Goal: Task Accomplishment & Management: Use online tool/utility

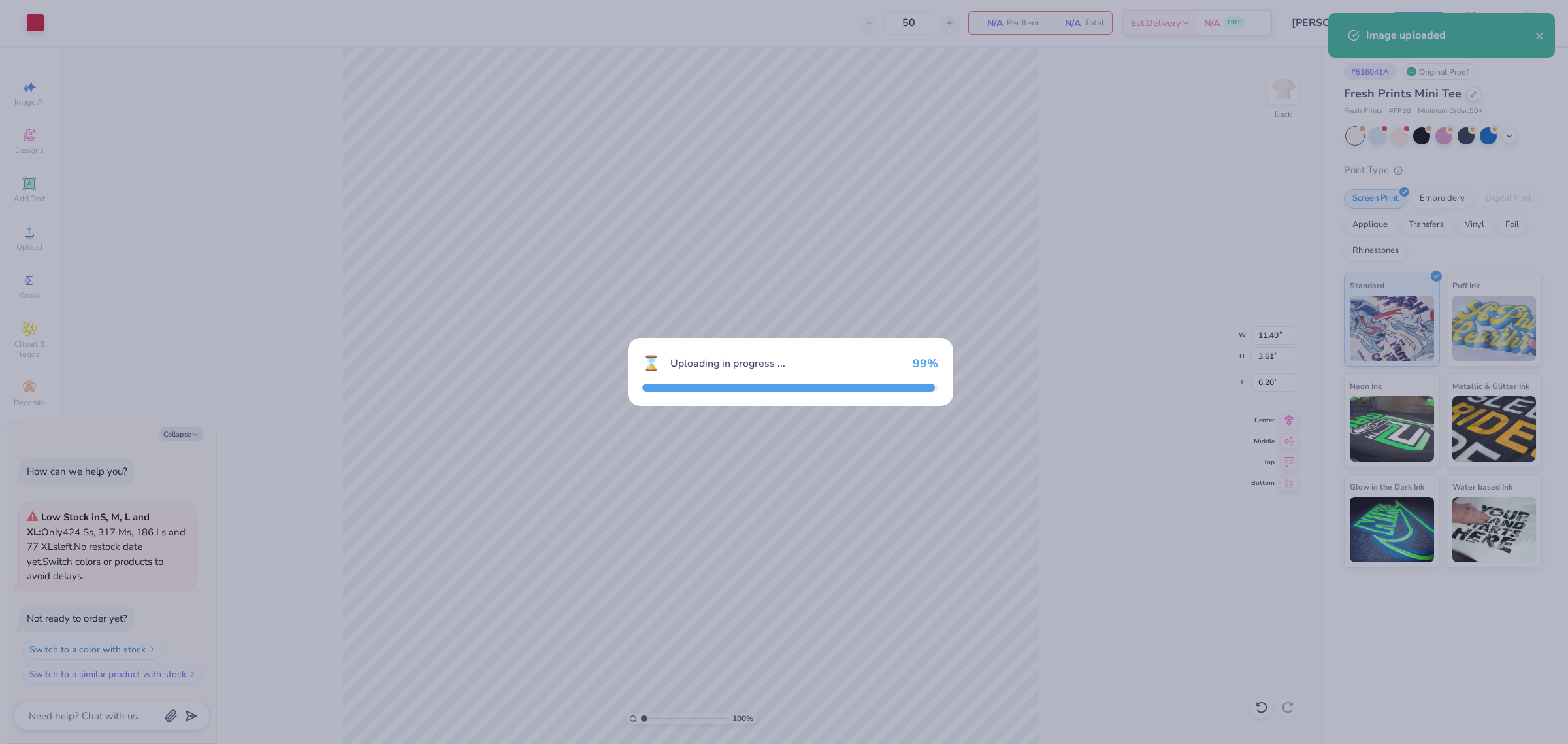
type textarea "x"
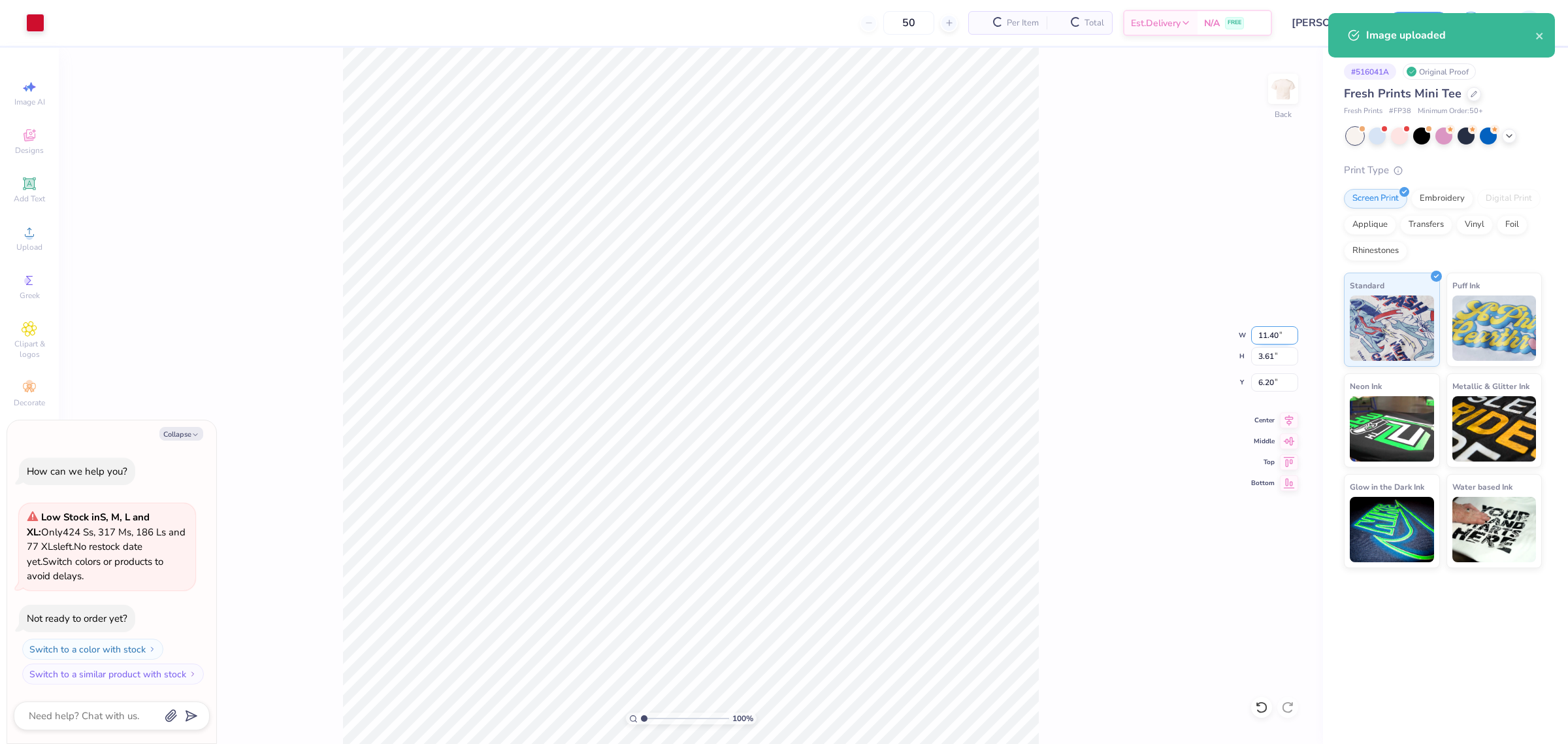
click at [1262, 338] on input "11.40" at bounding box center [1275, 335] width 47 height 18
type input "7"
type textarea "x"
type input "7.00"
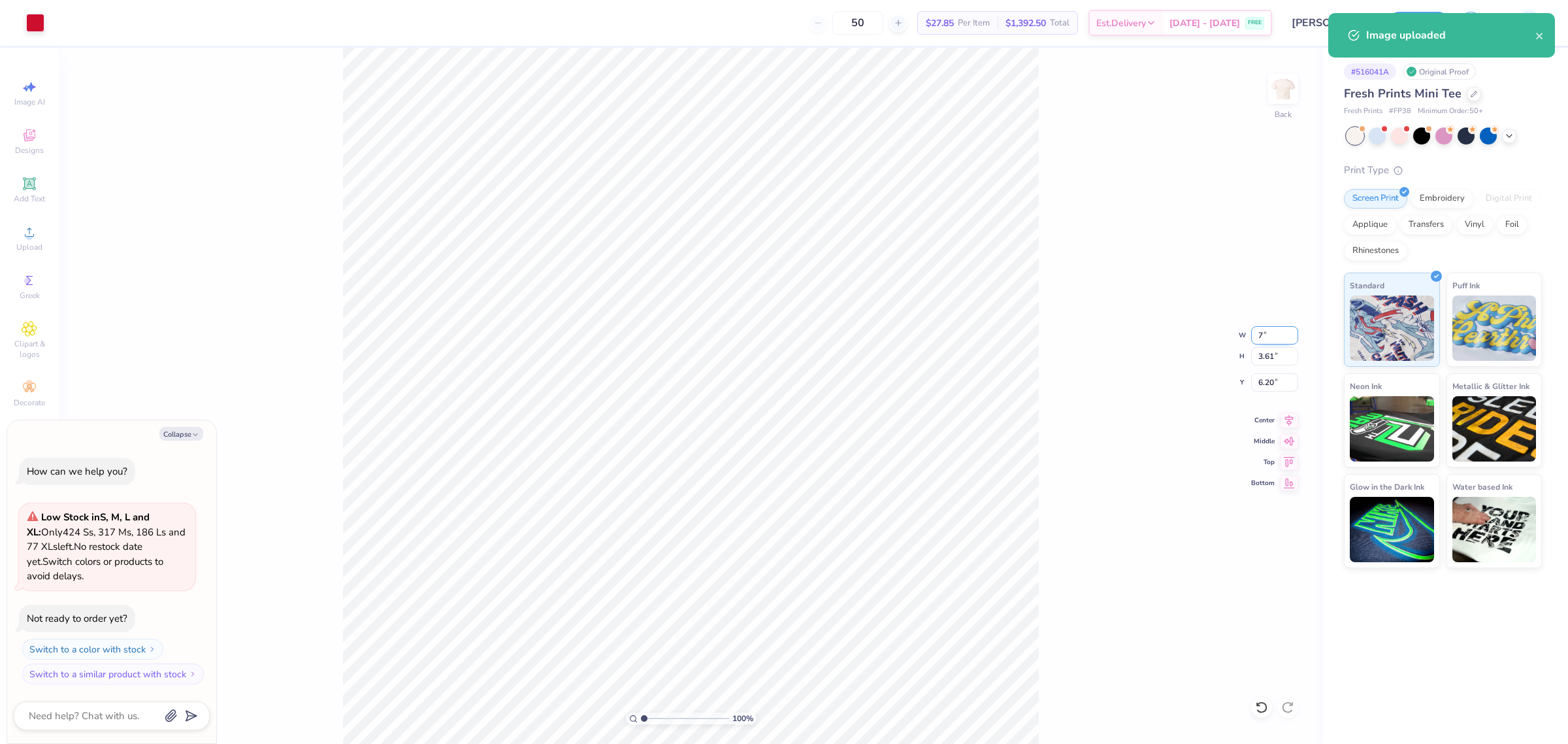
type input "2.22"
click at [1268, 382] on input "6.89" at bounding box center [1275, 382] width 47 height 18
type input "3"
type textarea "x"
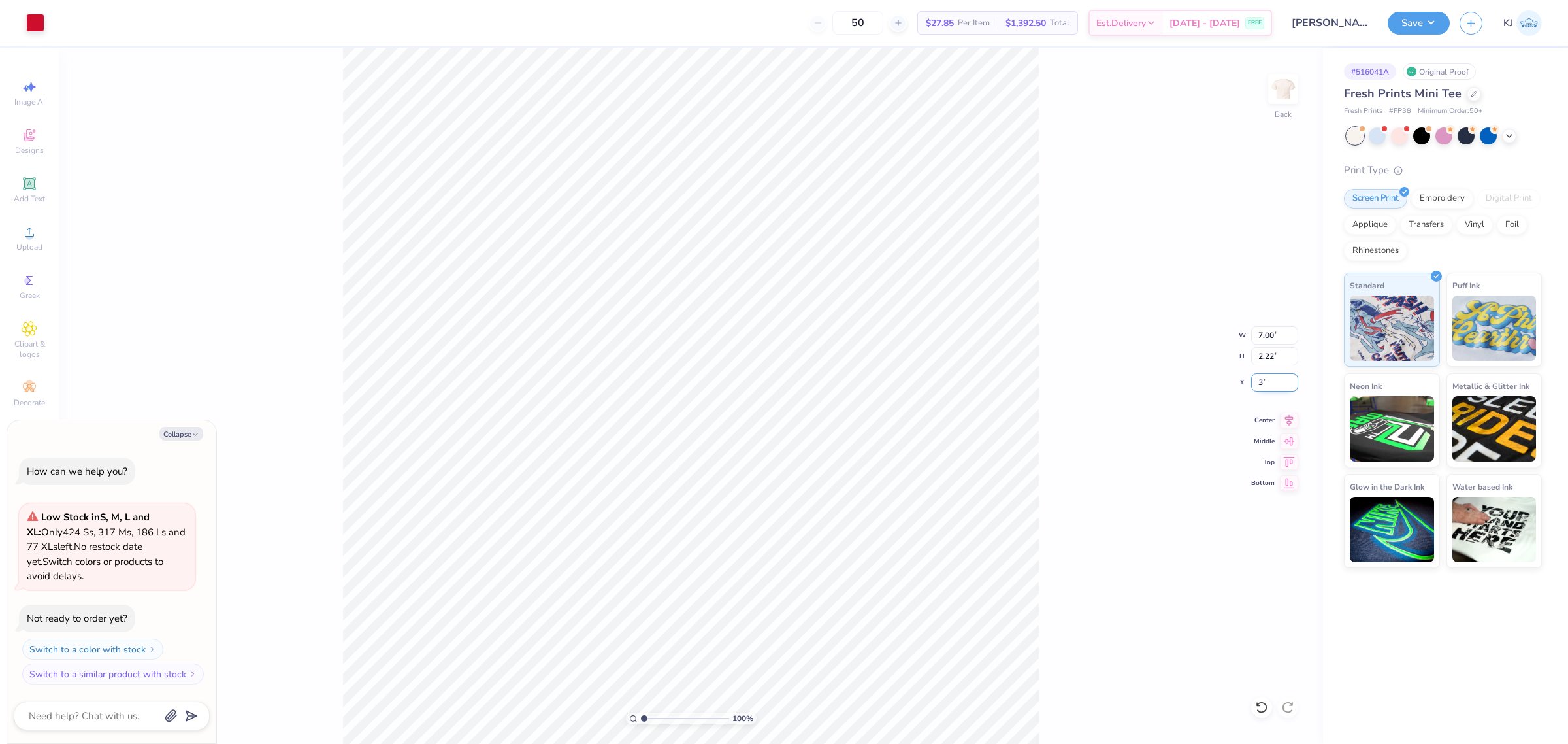
type input "3.00"
click at [1097, 466] on div "100 % Back W 7.00 7.00 " H 2.22 2.22 " Y 3.00 3.00 " Center Middle Top Bottom" at bounding box center [691, 396] width 1264 height 696
click at [1283, 423] on icon at bounding box center [1289, 418] width 18 height 15
click at [1162, 449] on div "100 % Back W 7.00 7.00 " H 2.22 2.22 " Y 3.00 3.00 " Center Middle Top Bottom" at bounding box center [691, 396] width 1264 height 696
click at [1046, 576] on div "100 % Back W 7.00 7.00 " H 2.22 2.22 " Y 3.00 3.00 " Center Middle Top Bottom" at bounding box center [691, 396] width 1264 height 696
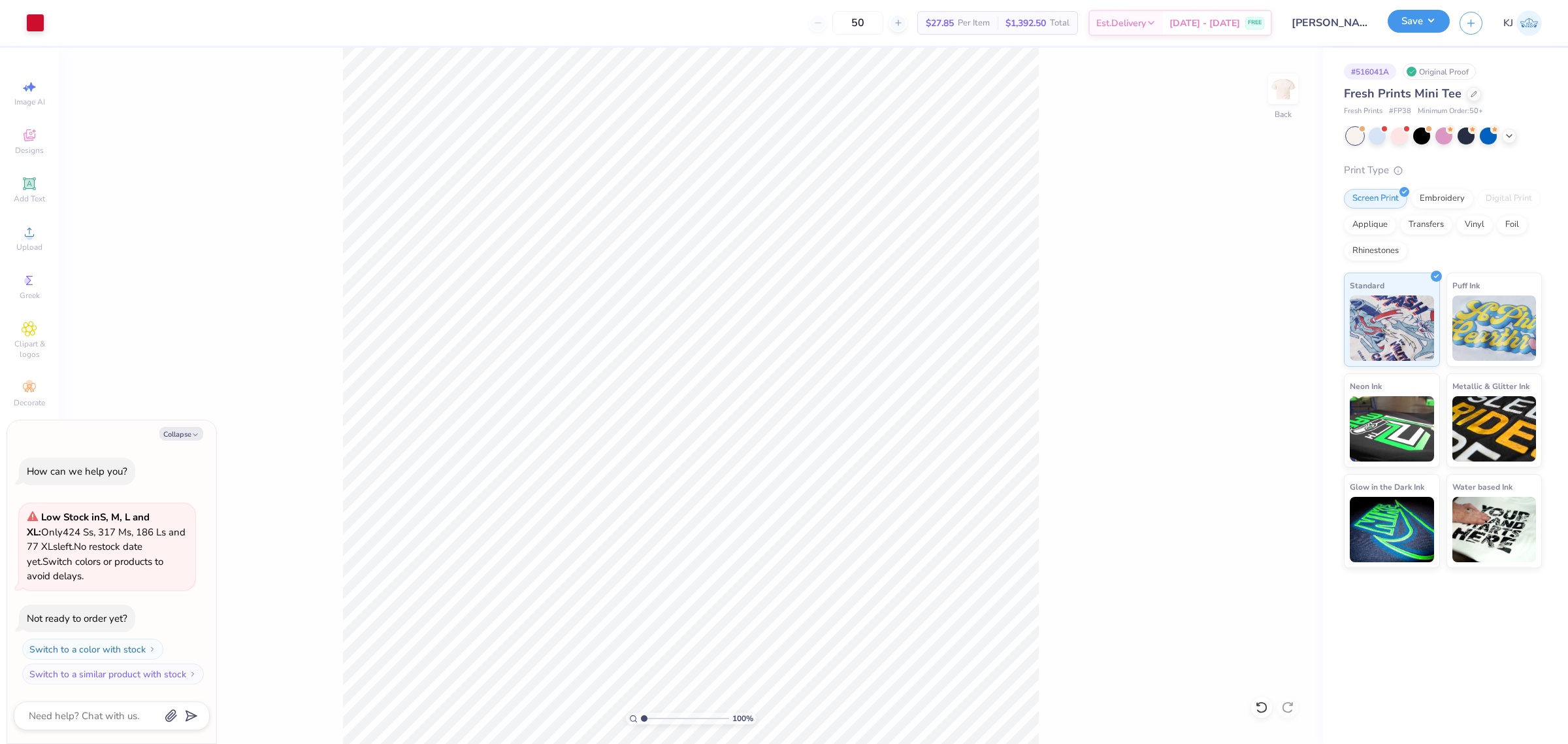
click at [1428, 24] on button "Save" at bounding box center [1418, 21] width 62 height 23
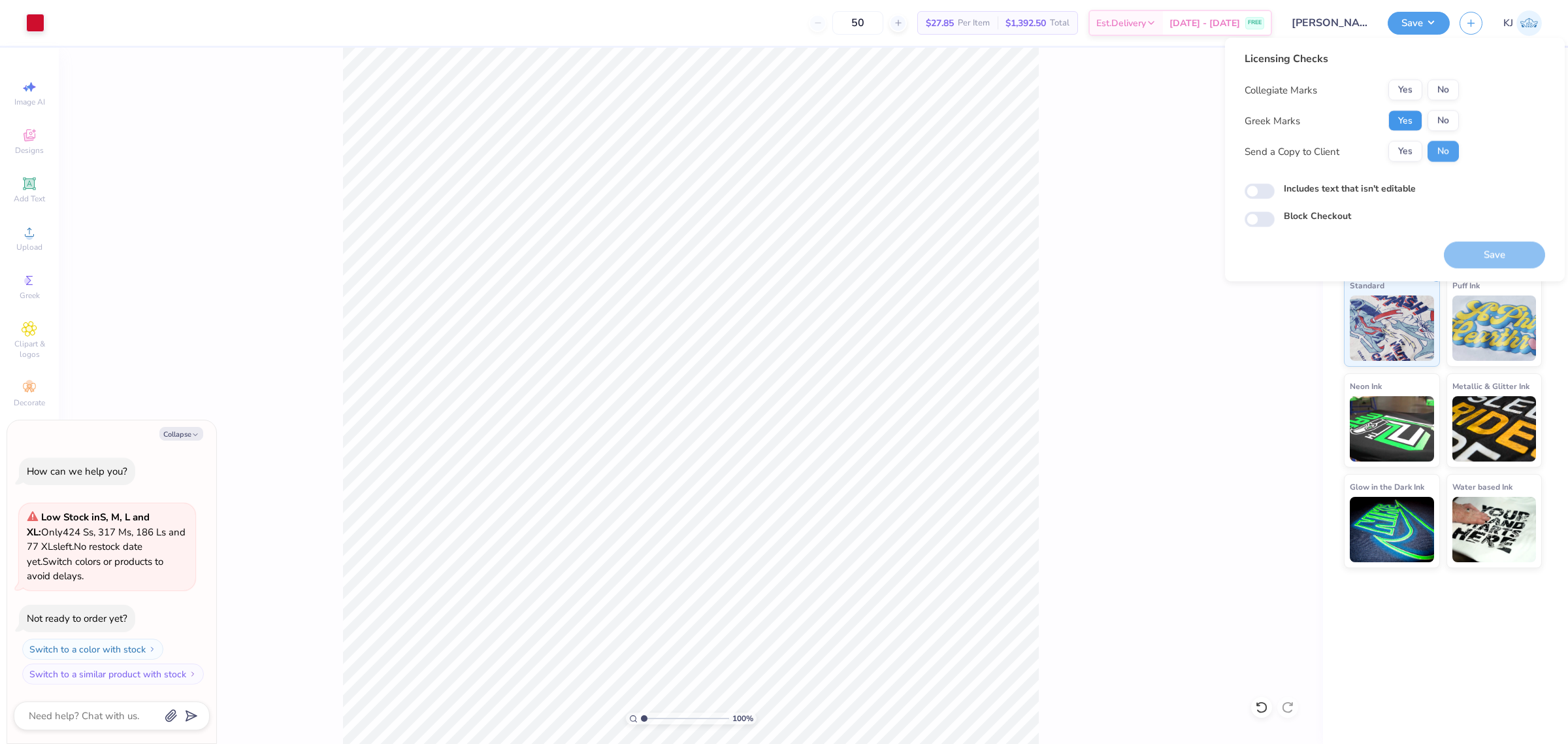
click at [1402, 129] on button "Yes" at bounding box center [1405, 120] width 34 height 21
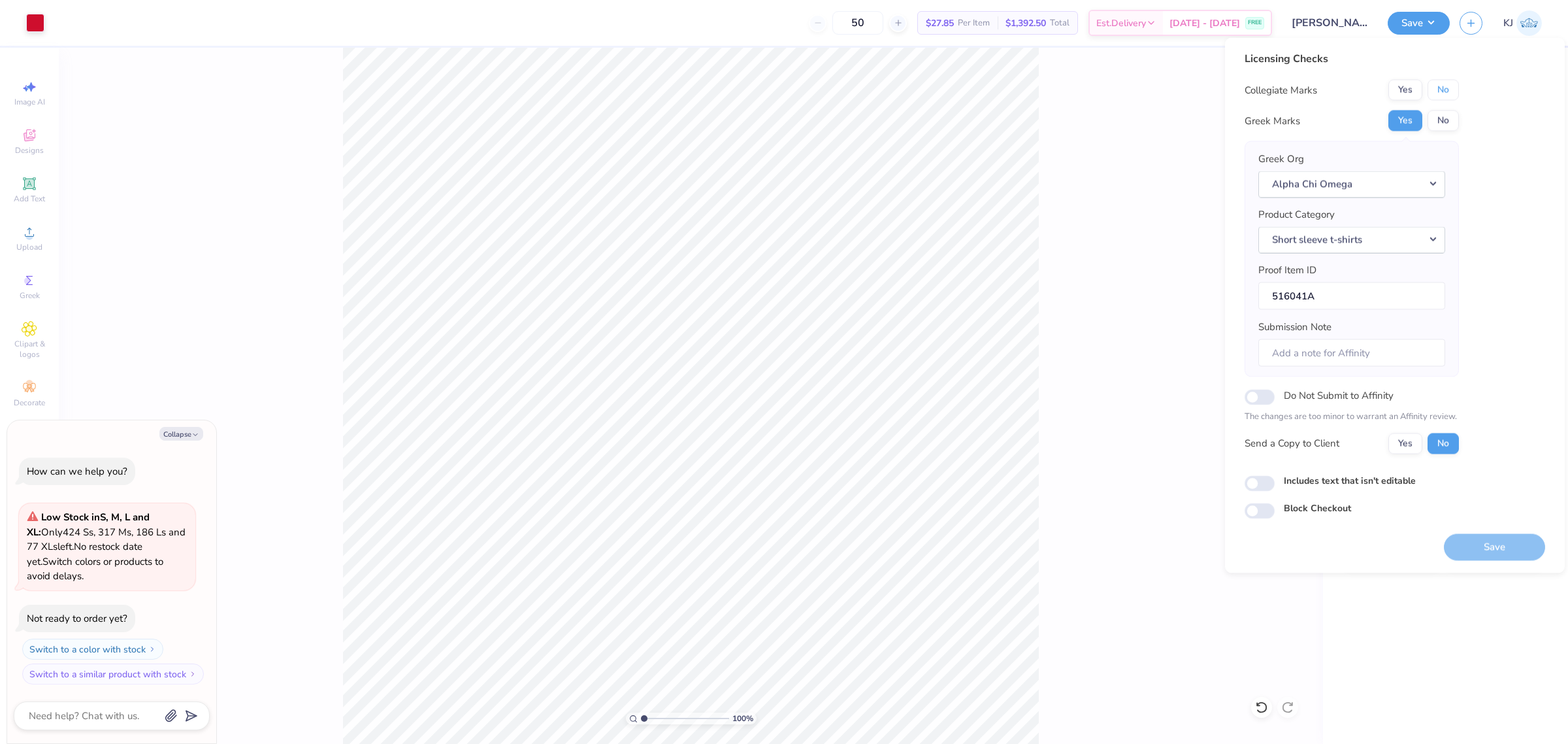
click at [1439, 95] on button "No" at bounding box center [1443, 90] width 32 height 21
click at [1495, 552] on button "Save" at bounding box center [1494, 547] width 101 height 27
click at [1416, 445] on button "Yes" at bounding box center [1405, 443] width 34 height 21
click at [1486, 553] on div "Saving..." at bounding box center [1494, 547] width 101 height 27
type textarea "x"
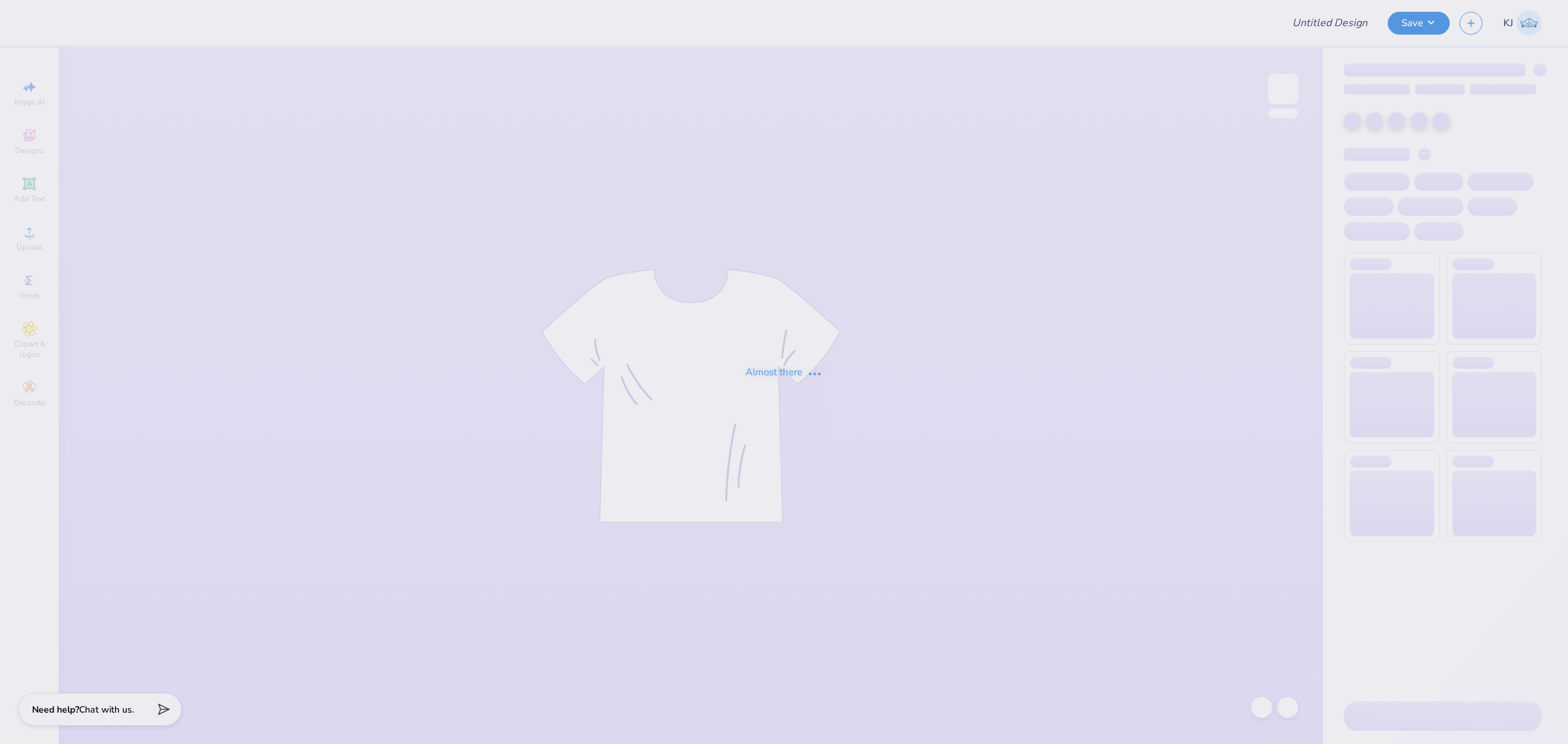
type input "[PERSON_NAME] : [GEOGRAPHIC_DATA][US_STATE]"
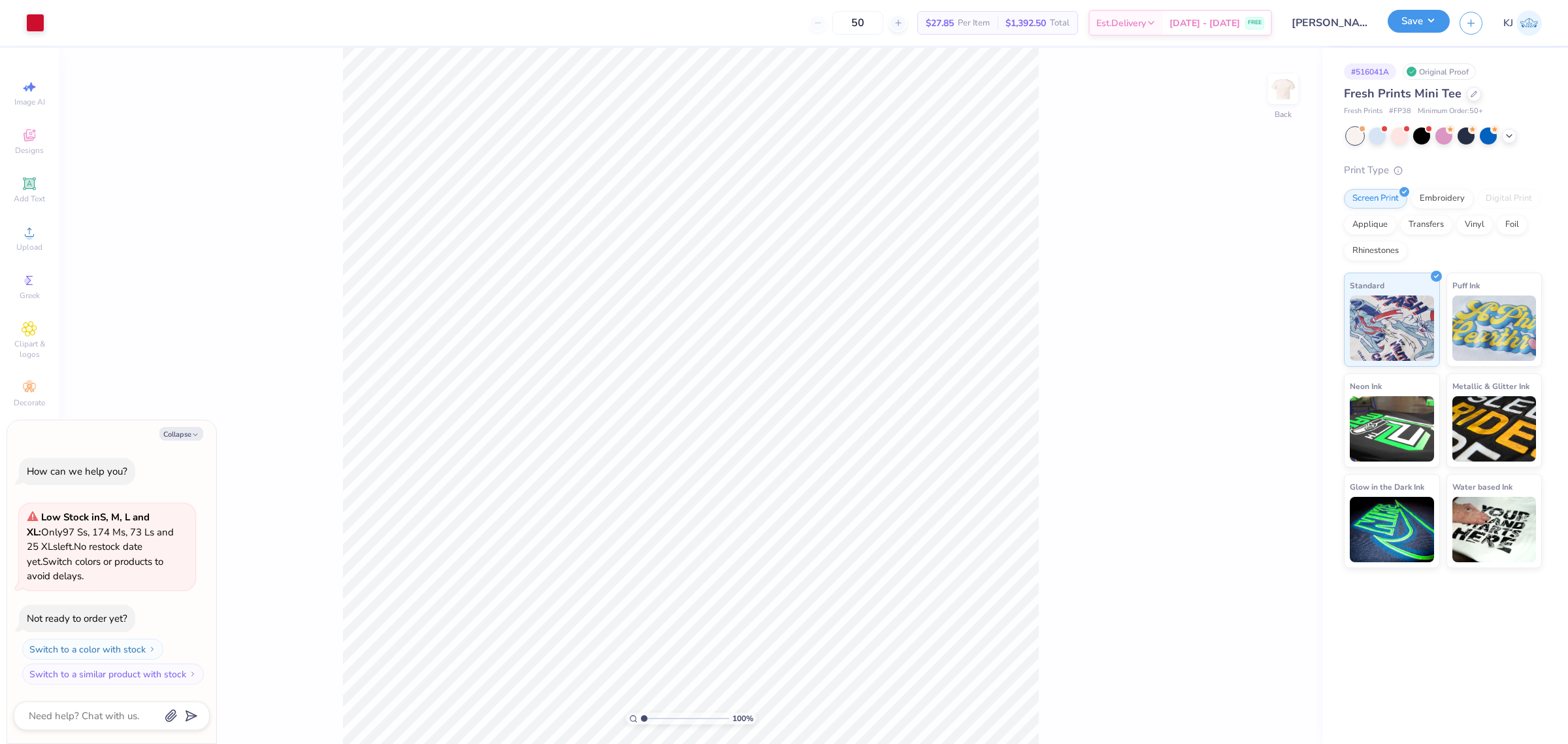
click at [1434, 28] on button "Save" at bounding box center [1418, 21] width 62 height 23
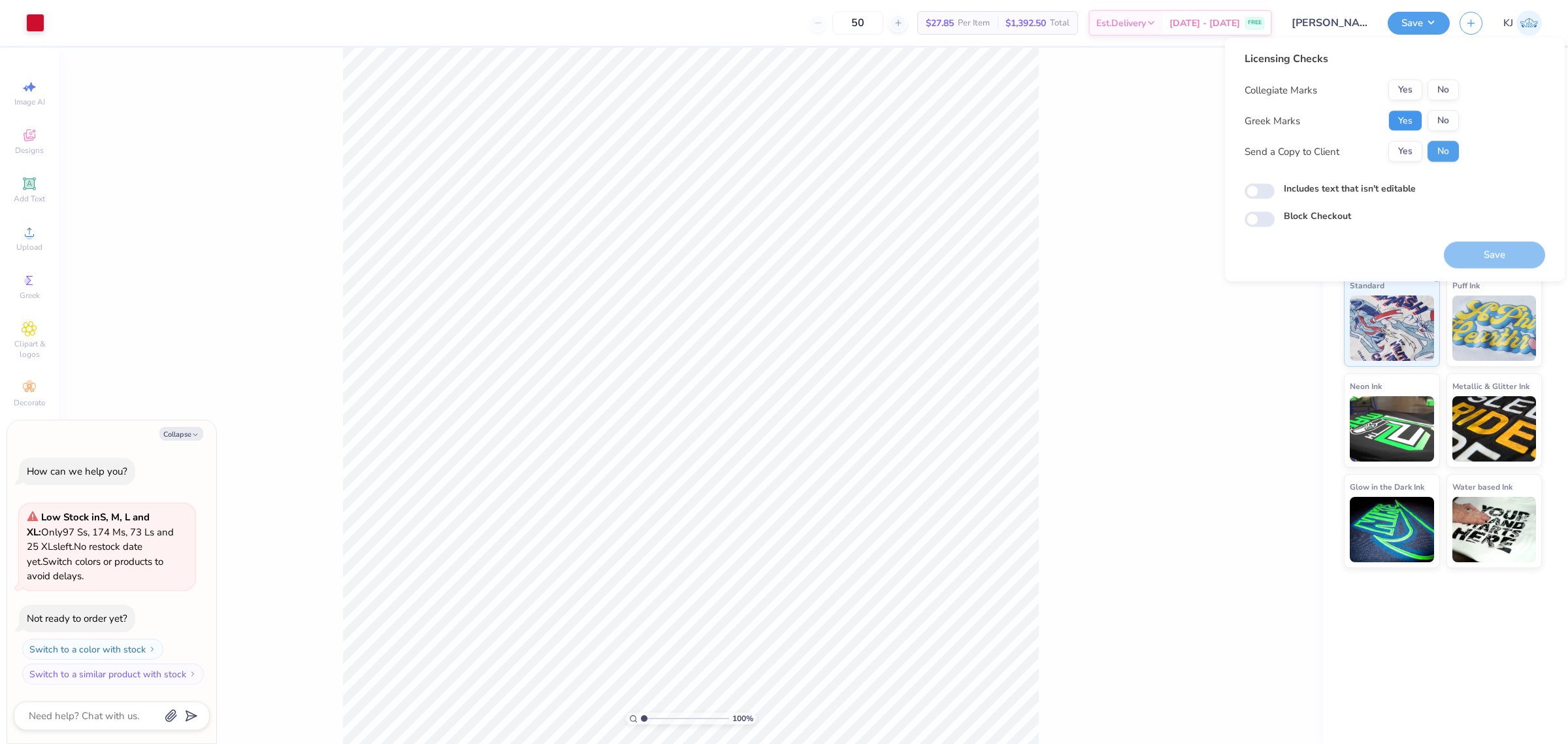
click at [1403, 122] on button "Yes" at bounding box center [1405, 120] width 34 height 21
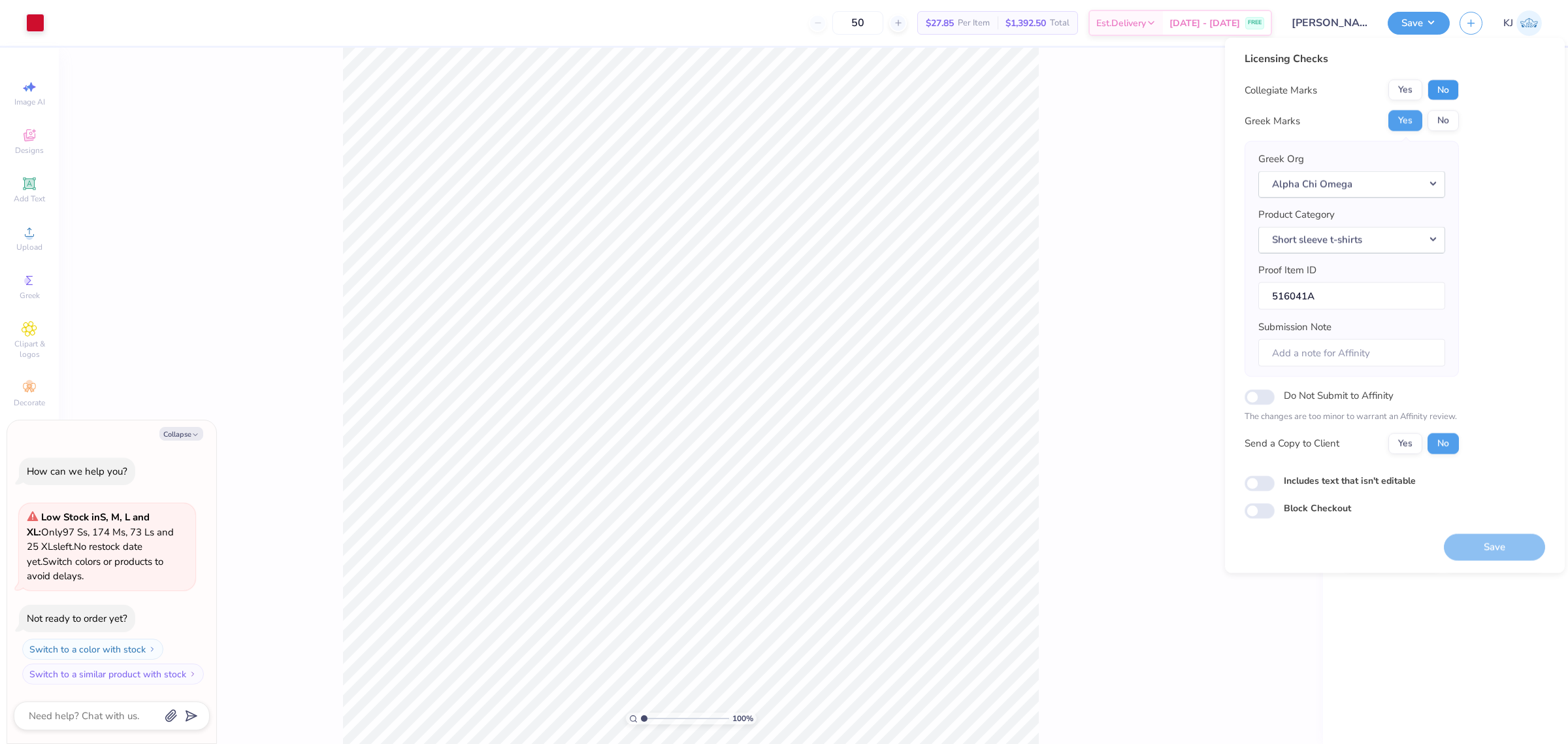
click at [1434, 92] on button "No" at bounding box center [1443, 90] width 32 height 21
click at [1402, 439] on button "Yes" at bounding box center [1405, 443] width 34 height 21
type textarea "x"
click at [1483, 547] on button "Save" at bounding box center [1494, 547] width 101 height 27
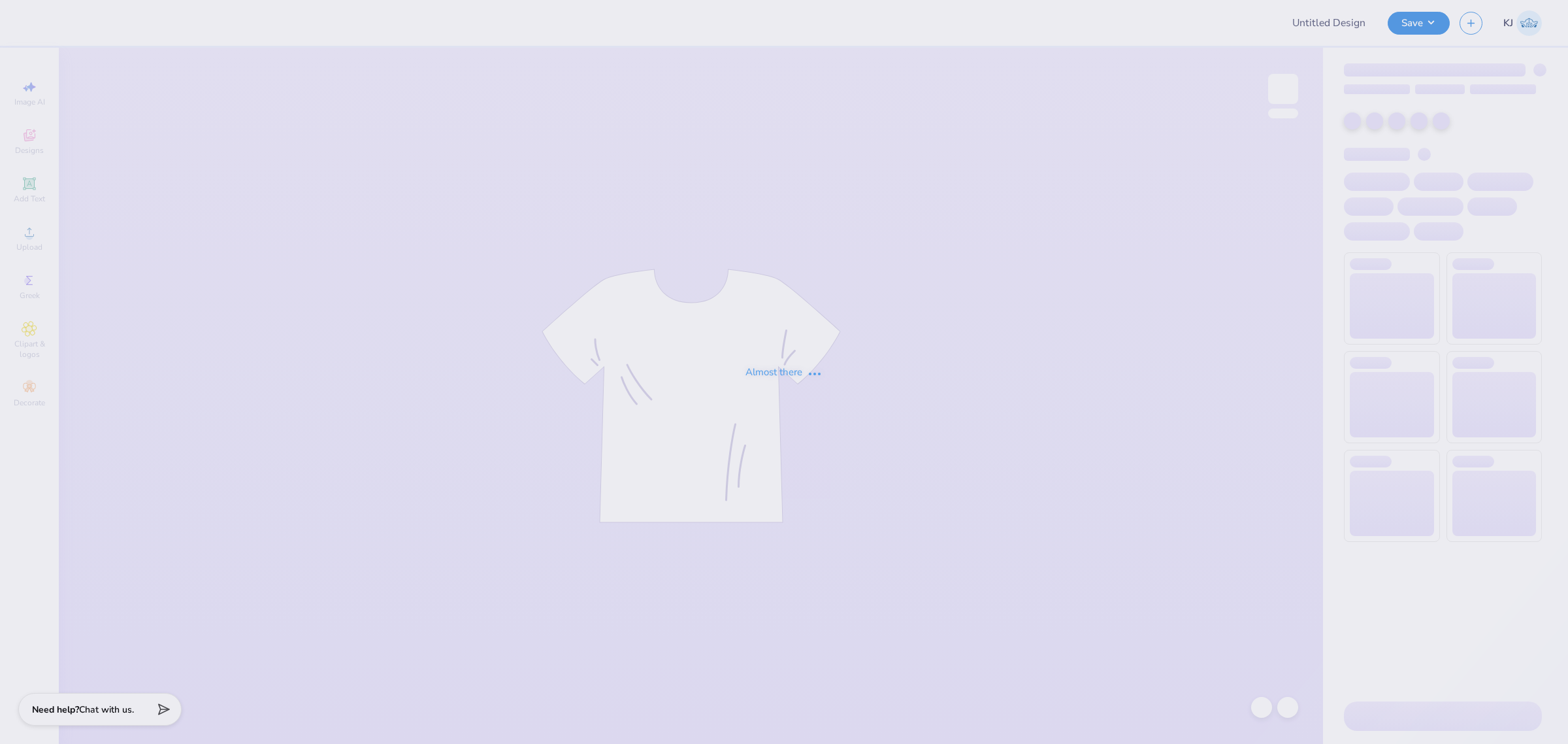
type input "[PERSON_NAME] : [GEOGRAPHIC_DATA][US_STATE]"
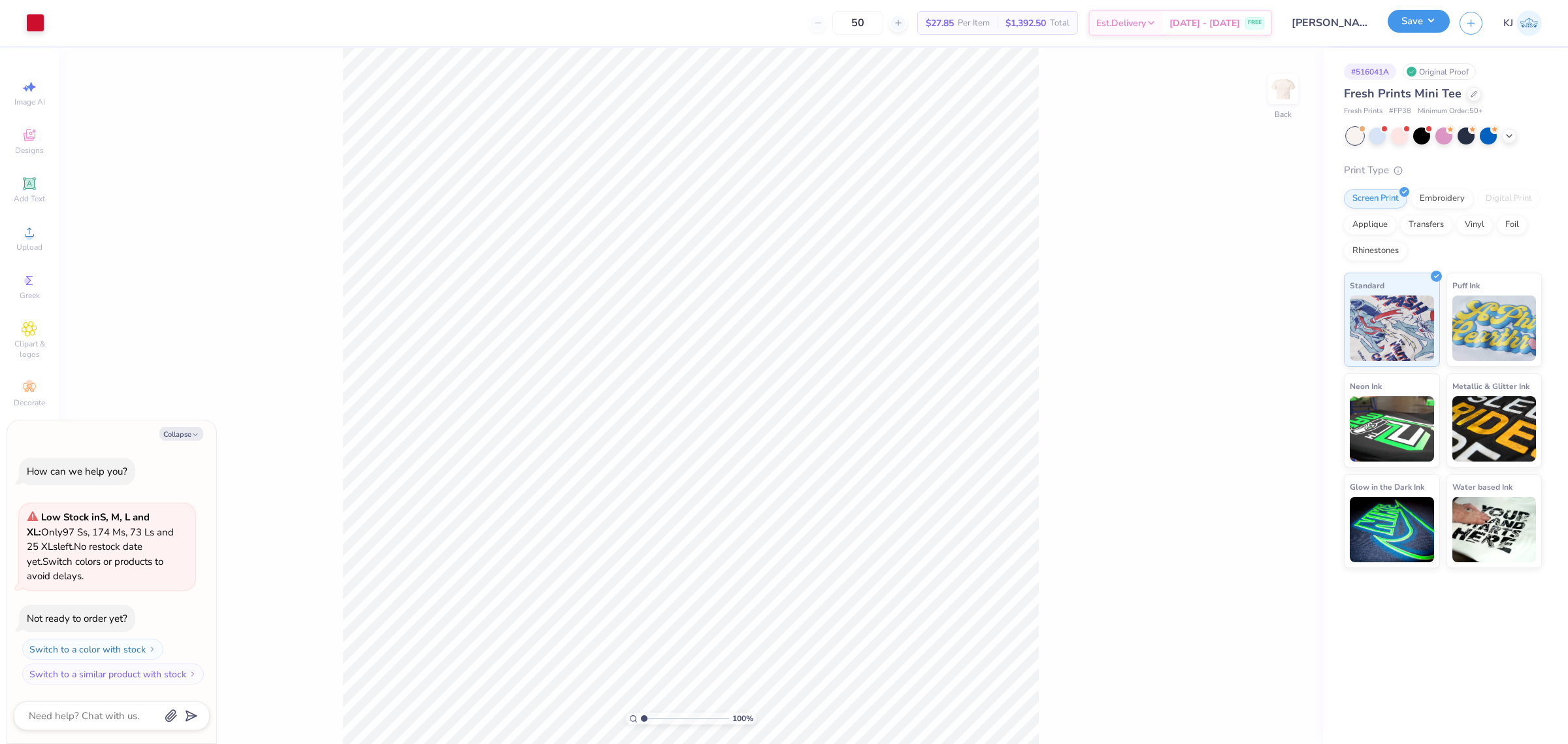
click at [1436, 24] on button "Save" at bounding box center [1418, 21] width 62 height 23
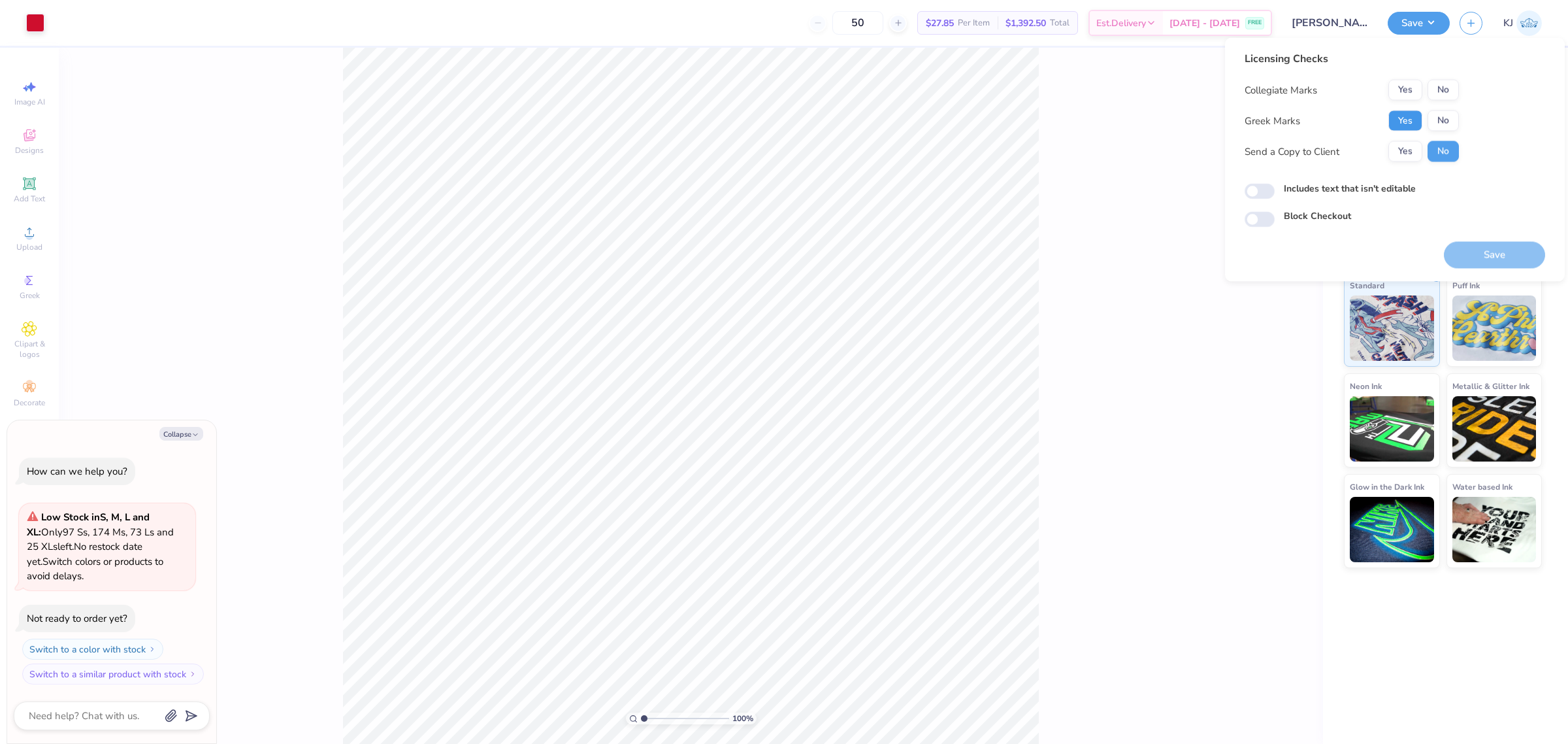
click at [1409, 124] on button "Yes" at bounding box center [1405, 120] width 34 height 21
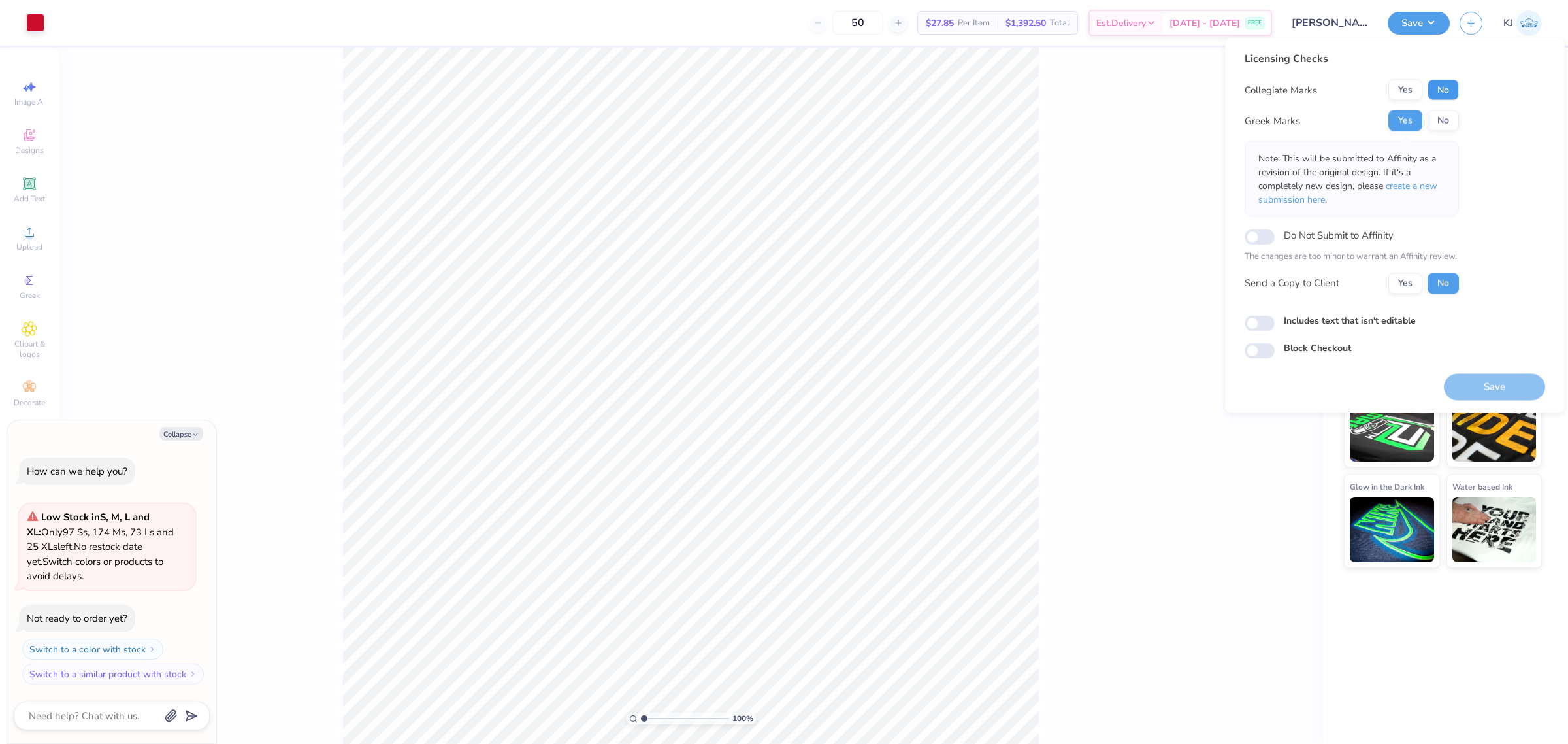
drag, startPoint x: 1449, startPoint y: 88, endPoint x: 1449, endPoint y: 103, distance: 15.0
click at [1449, 89] on button "No" at bounding box center [1443, 90] width 32 height 21
click at [1402, 282] on button "Yes" at bounding box center [1405, 283] width 34 height 21
type textarea "x"
click at [1194, 434] on div "100 % Back" at bounding box center [691, 396] width 1264 height 696
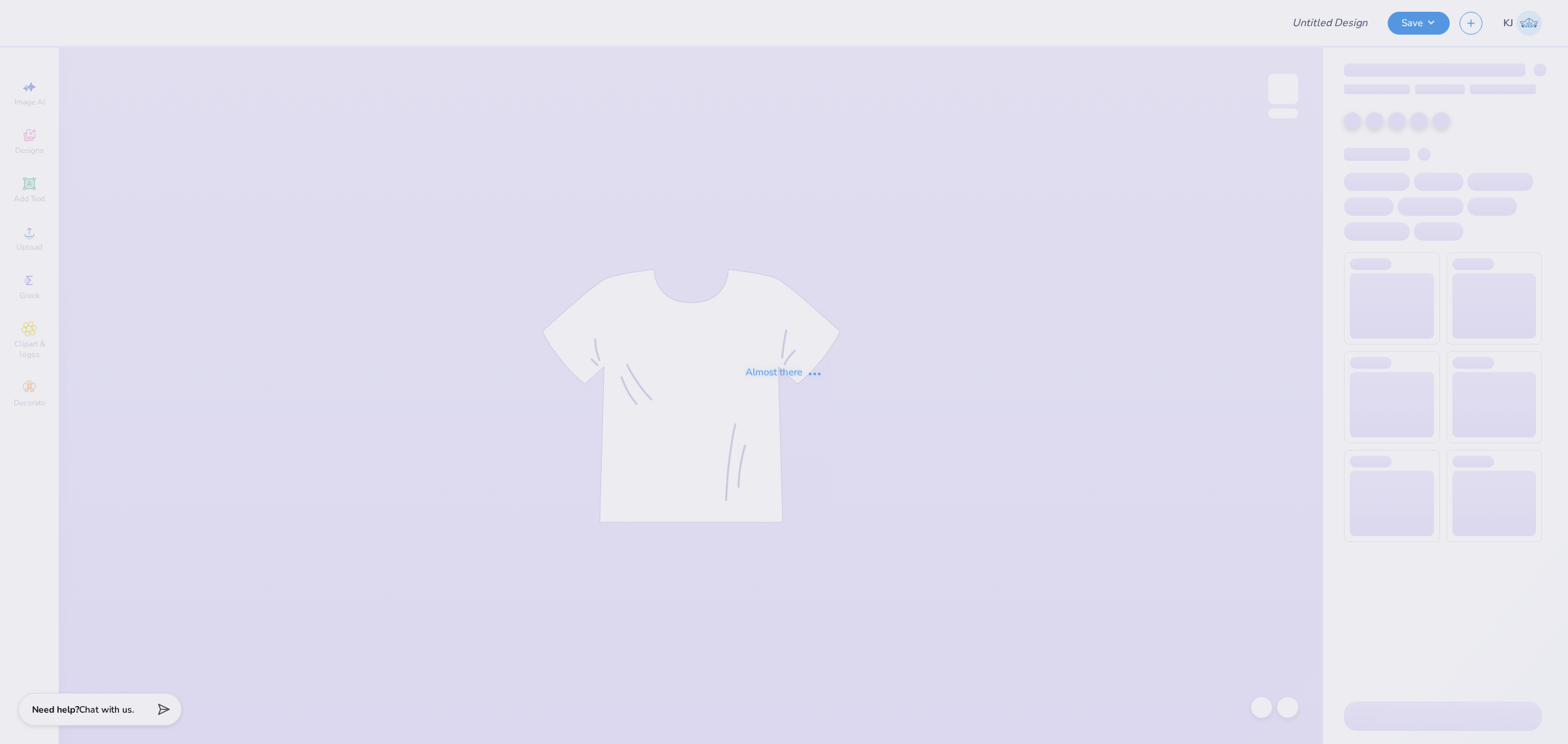
type input "GWT Lake Tee"
